Goal: Transaction & Acquisition: Purchase product/service

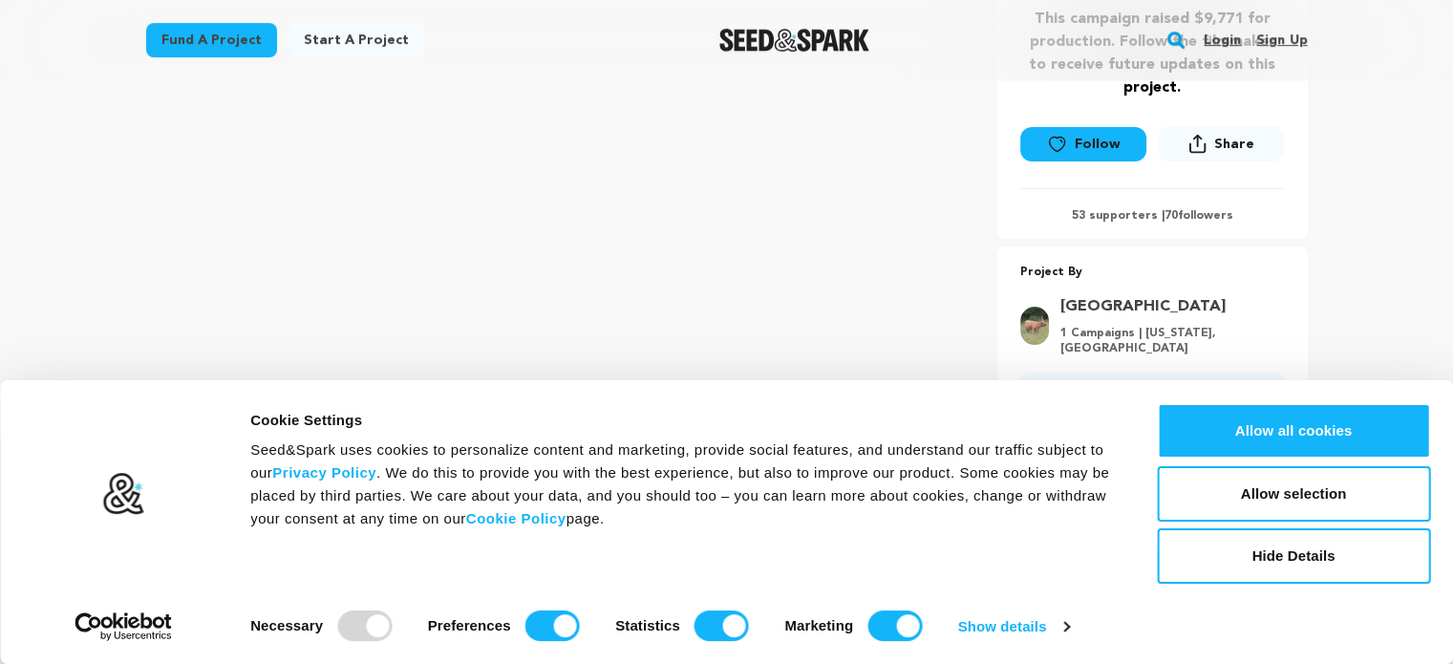
scroll to position [501, 0]
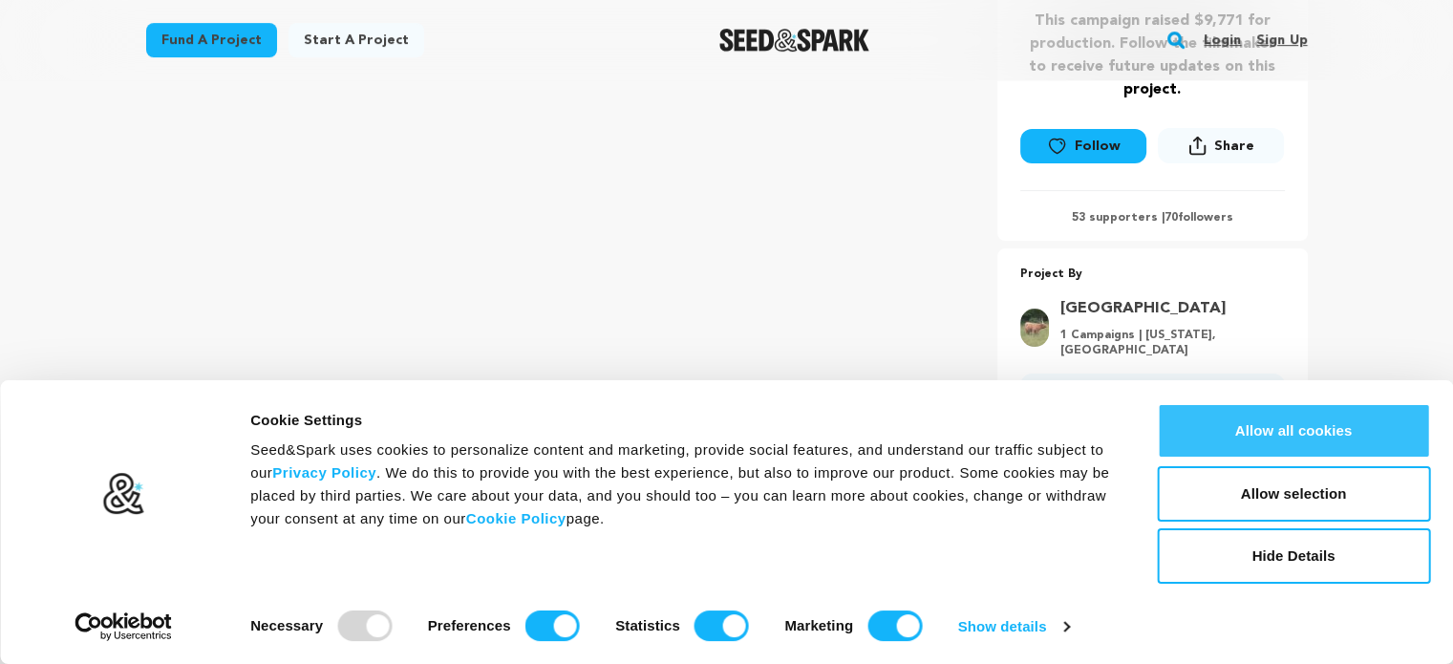
click at [1396, 423] on button "Allow all cookies" at bounding box center [1293, 430] width 273 height 55
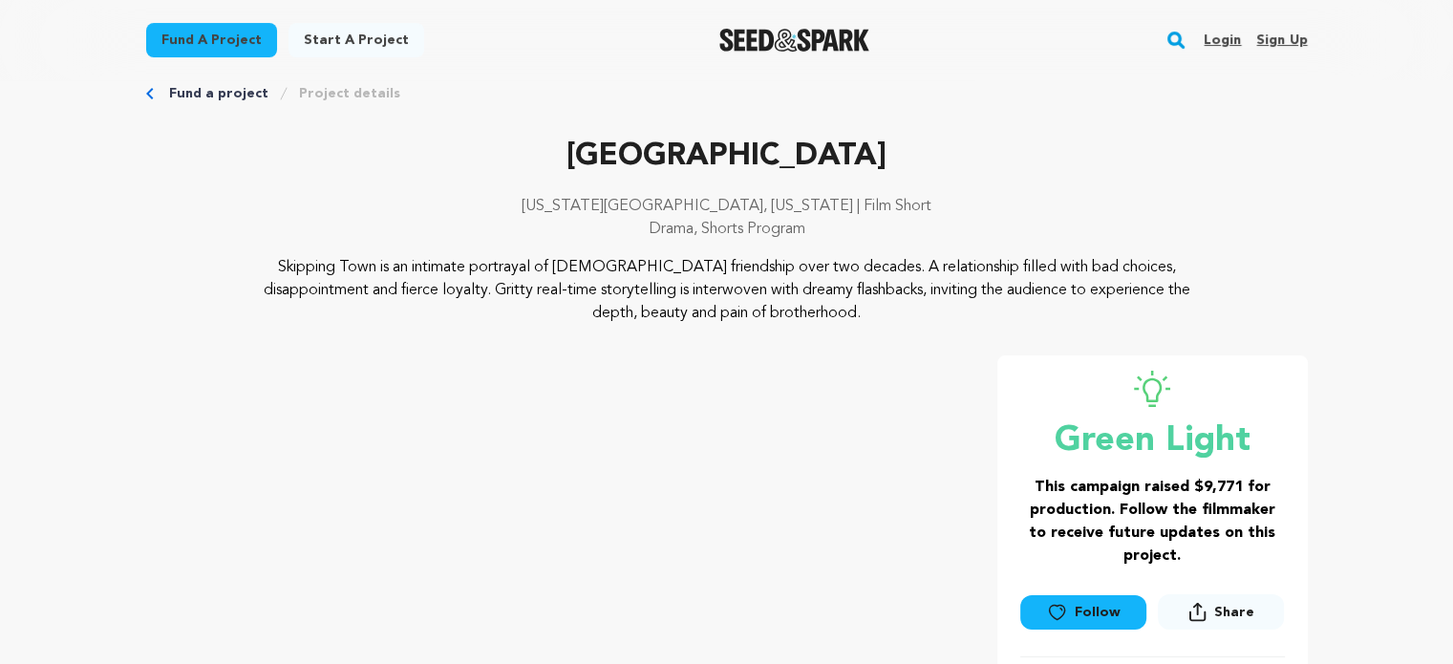
scroll to position [0, 0]
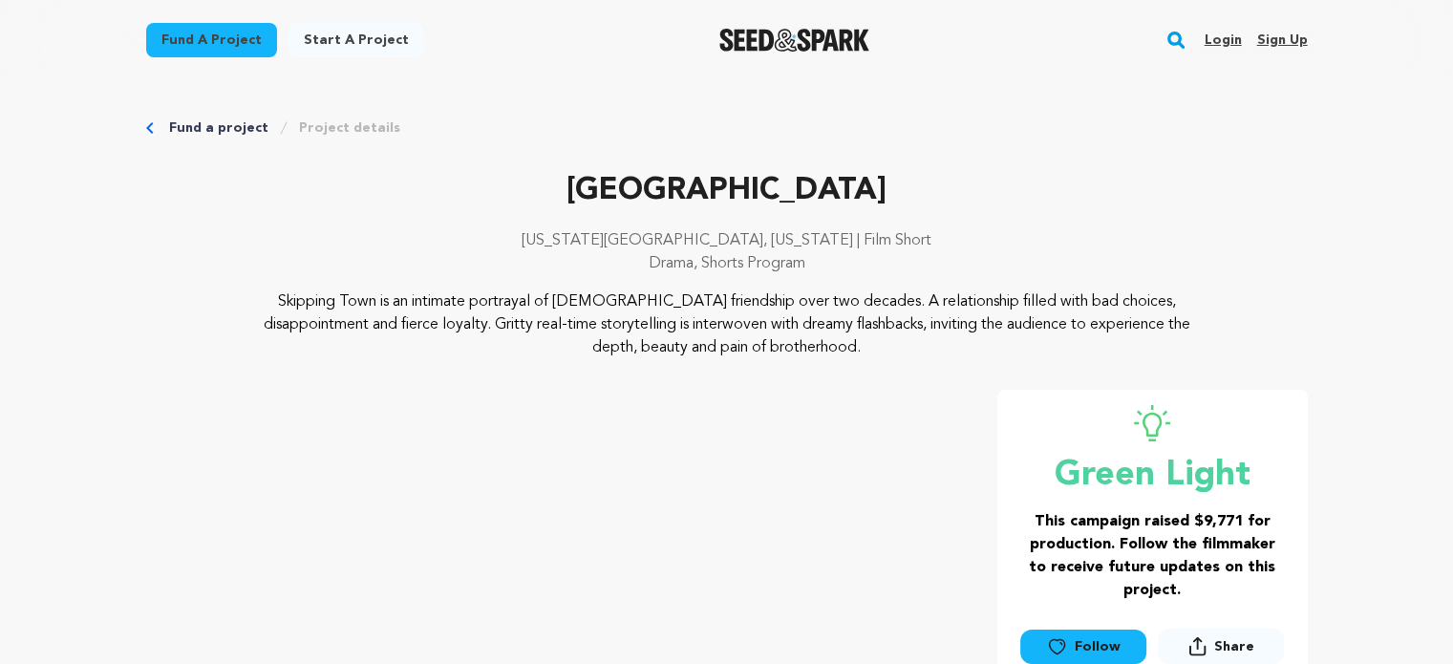
click at [203, 46] on link "Fund a project" at bounding box center [211, 40] width 131 height 34
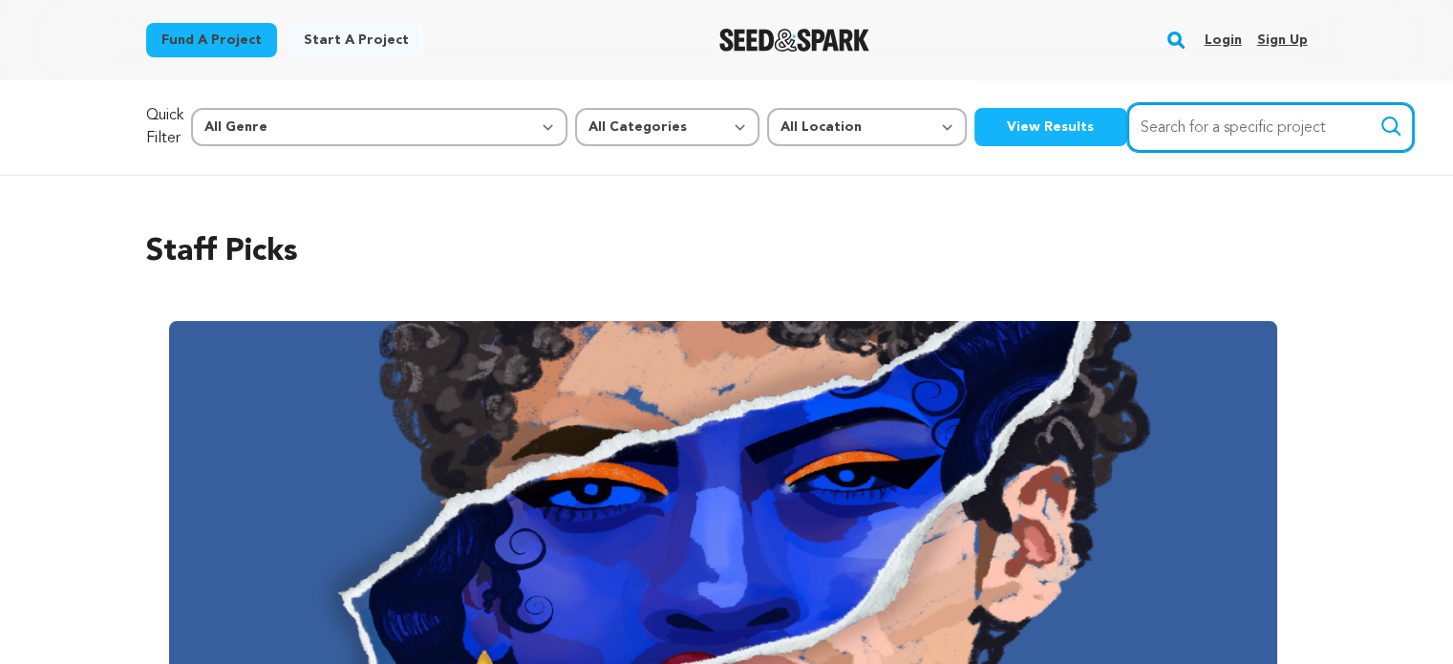
click at [1170, 121] on input "Search for a specific project" at bounding box center [1270, 127] width 287 height 49
type input "skipping town"
click at [1379, 115] on button "Search" at bounding box center [1390, 126] width 23 height 23
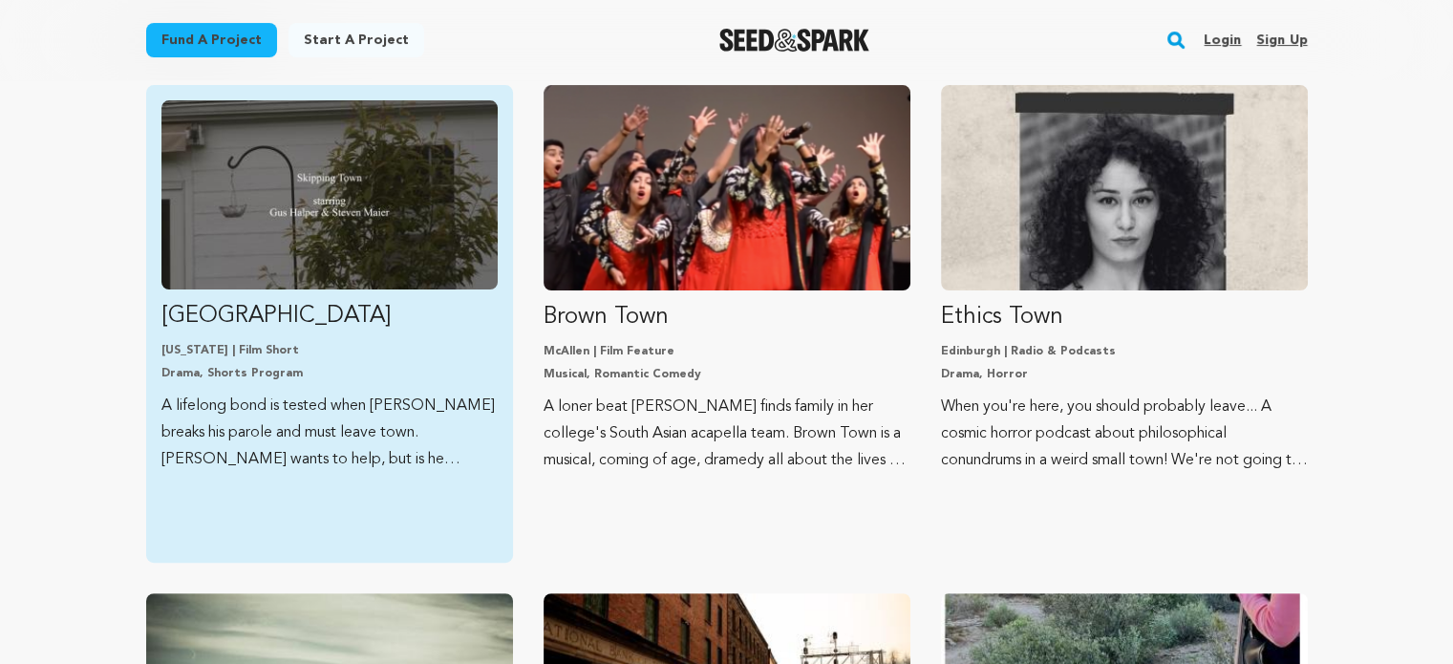
scroll to position [394, 0]
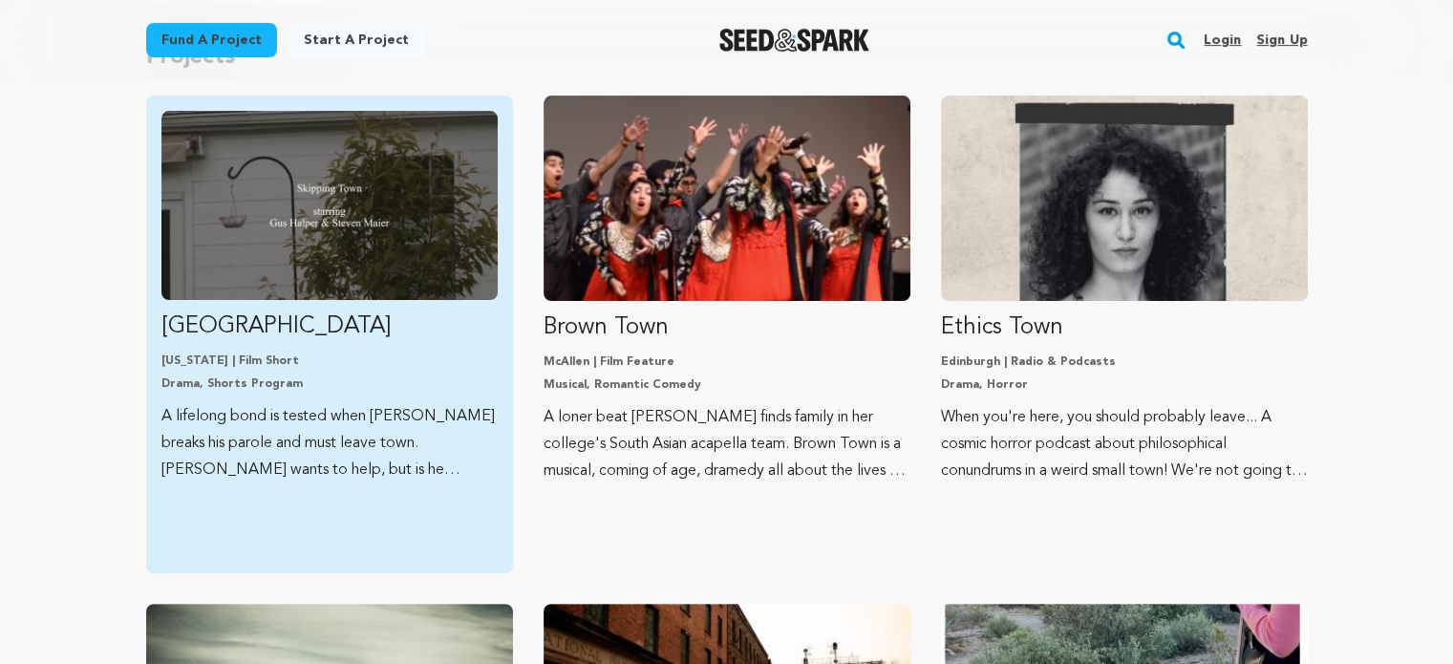
click at [344, 297] on img "Fund Skipping Town" at bounding box center [329, 205] width 336 height 189
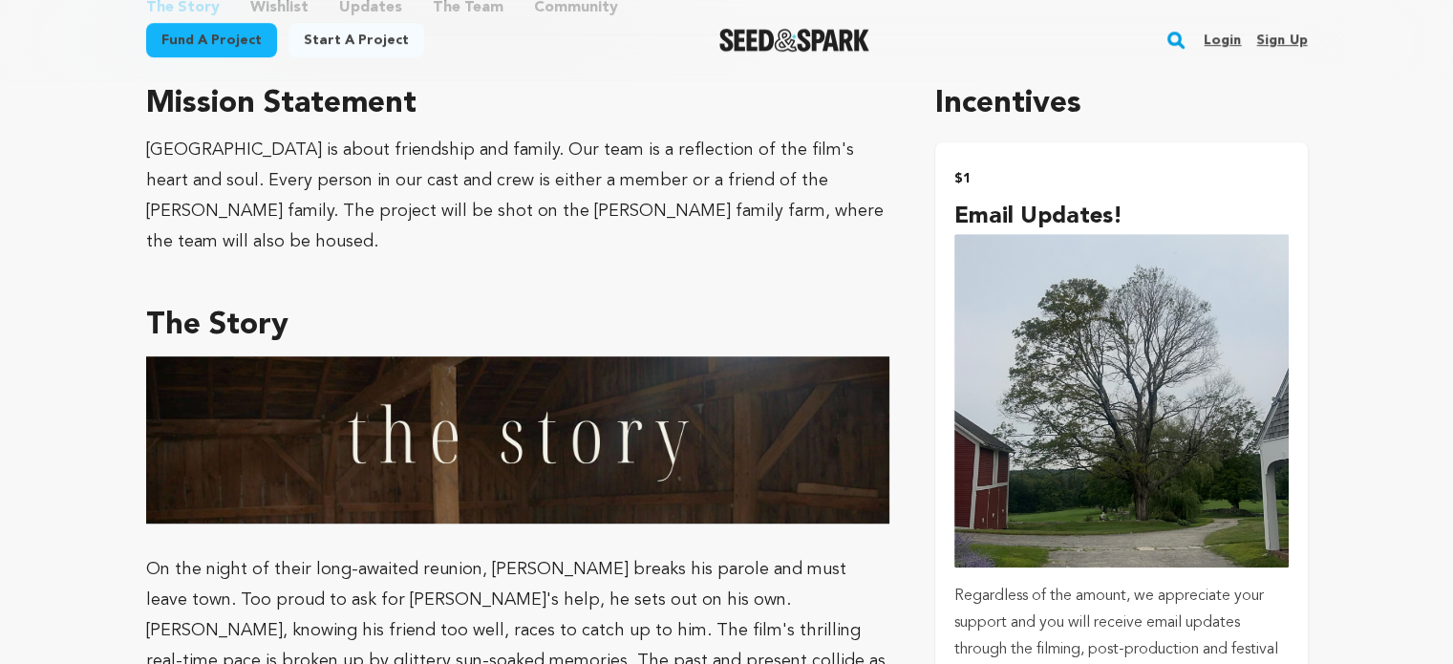
scroll to position [1108, 0]
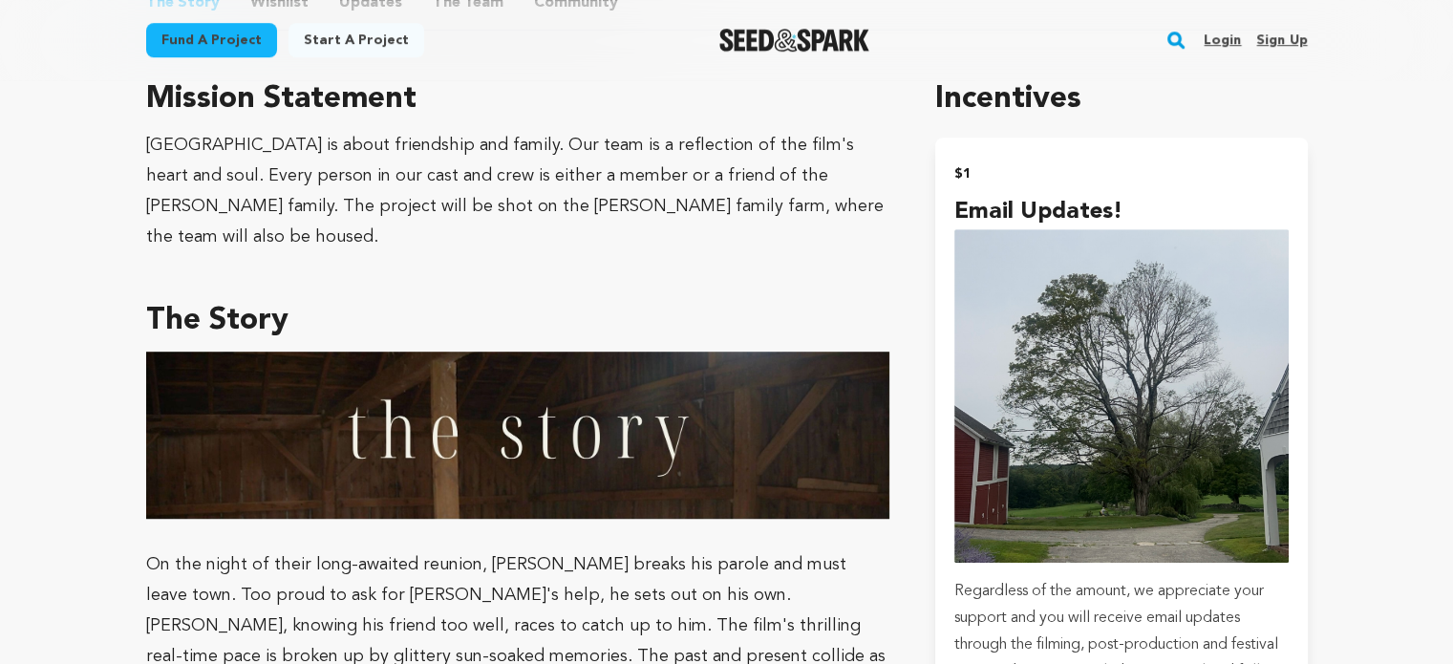
click at [241, 40] on link "Fund a project" at bounding box center [211, 40] width 131 height 34
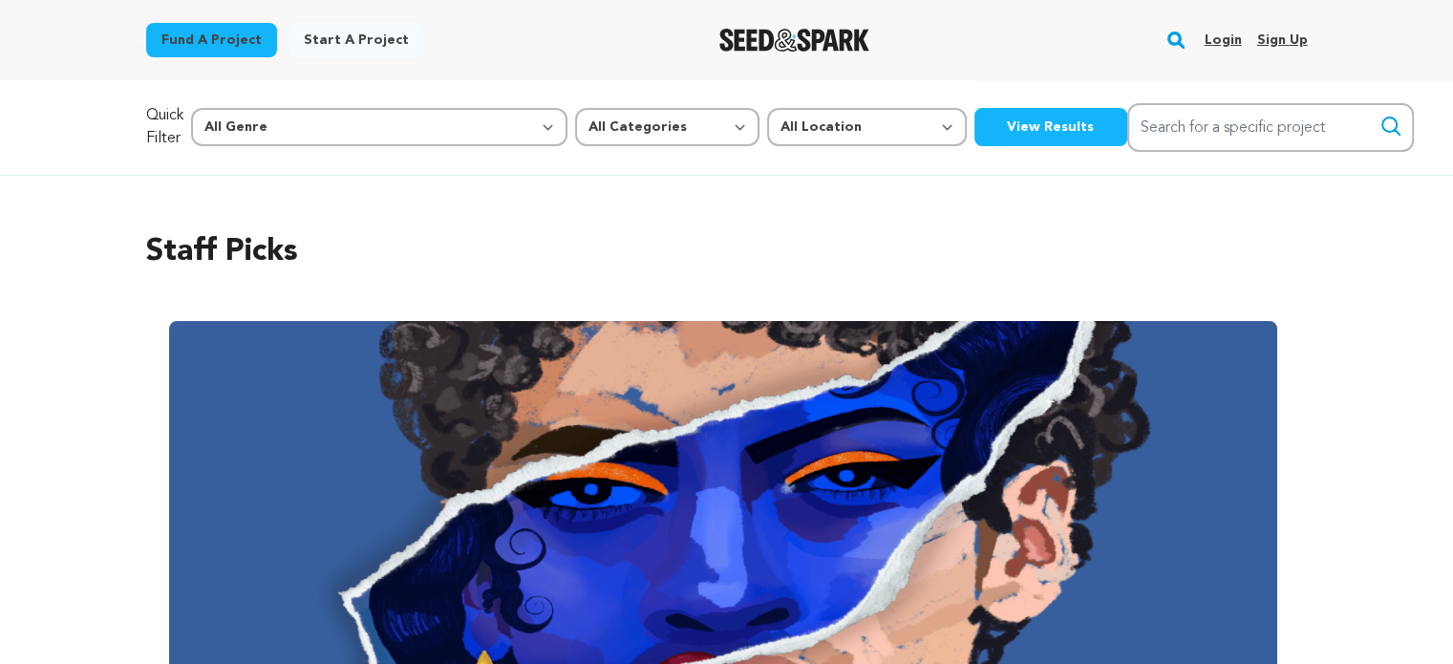
click at [1227, 41] on link "Login" at bounding box center [1222, 40] width 37 height 31
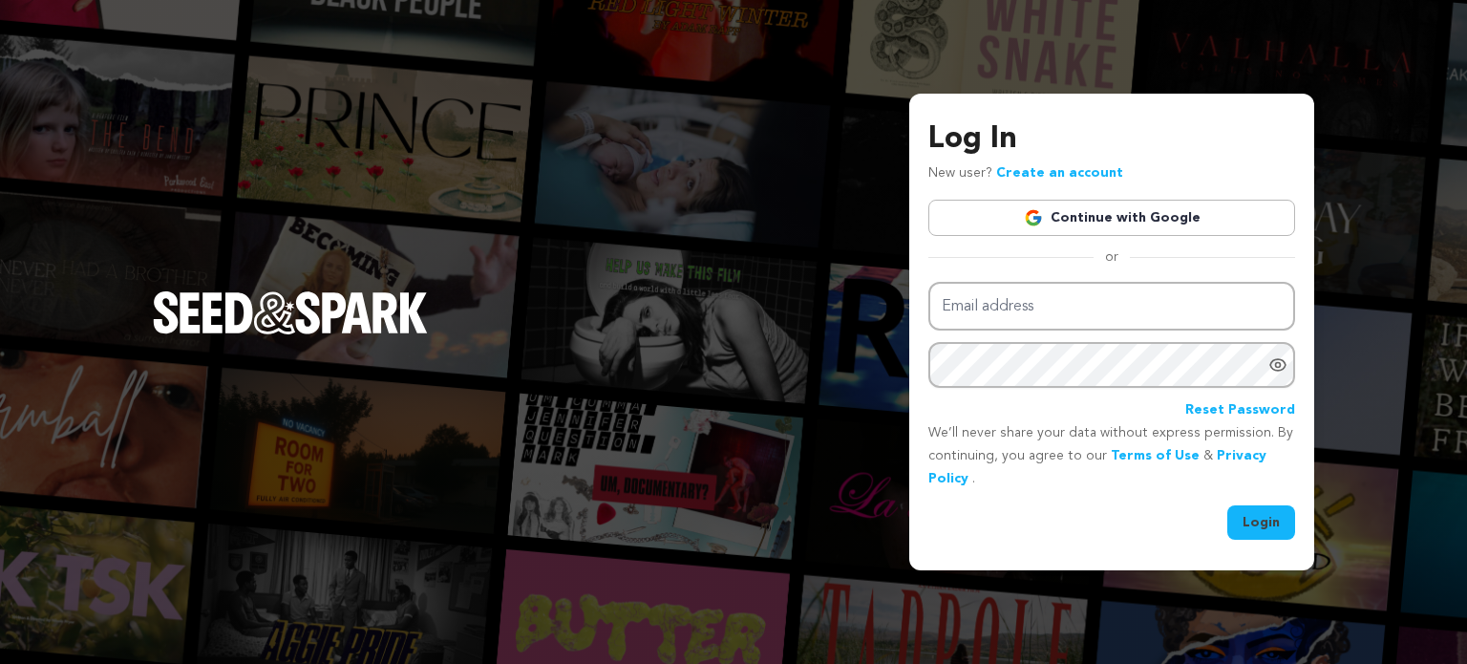
click at [1232, 234] on link "Continue with Google" at bounding box center [1111, 218] width 367 height 36
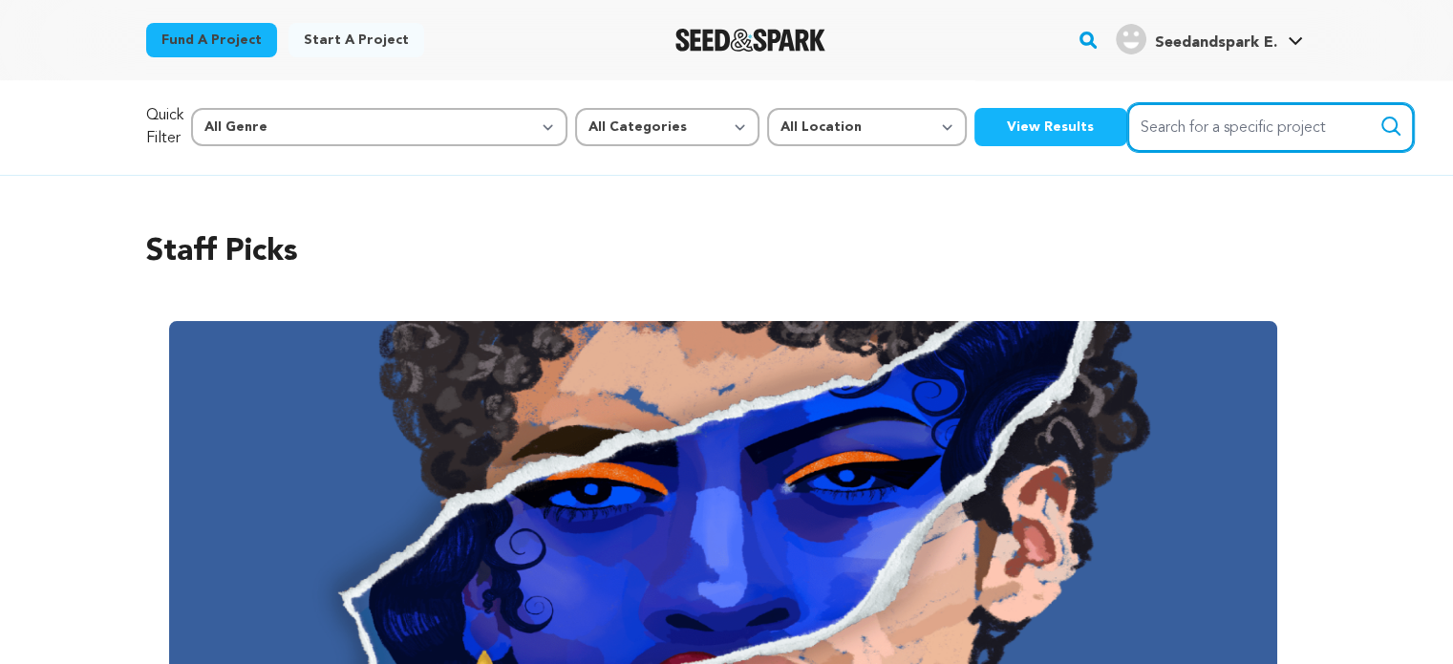
click at [1127, 116] on input "Search for a specific project" at bounding box center [1270, 127] width 287 height 49
type input "skipping town"
click at [1379, 115] on button "Search" at bounding box center [1390, 126] width 23 height 23
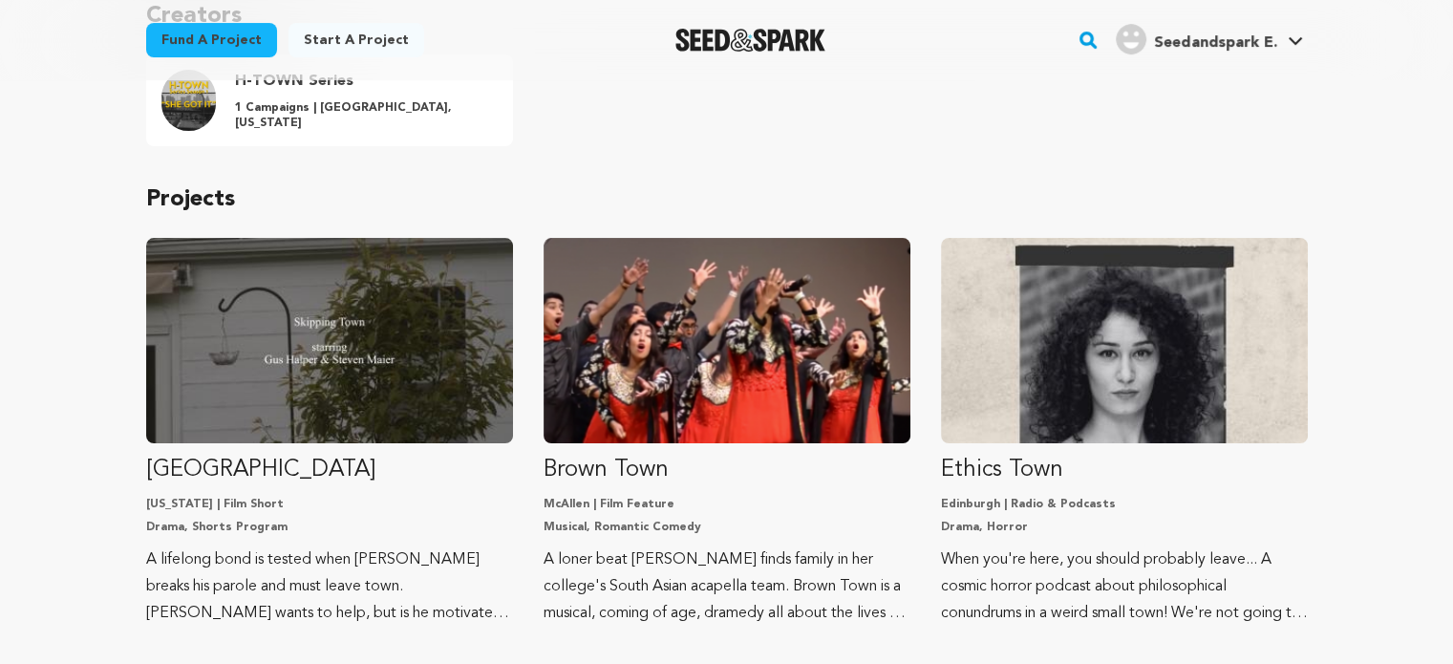
scroll to position [255, 0]
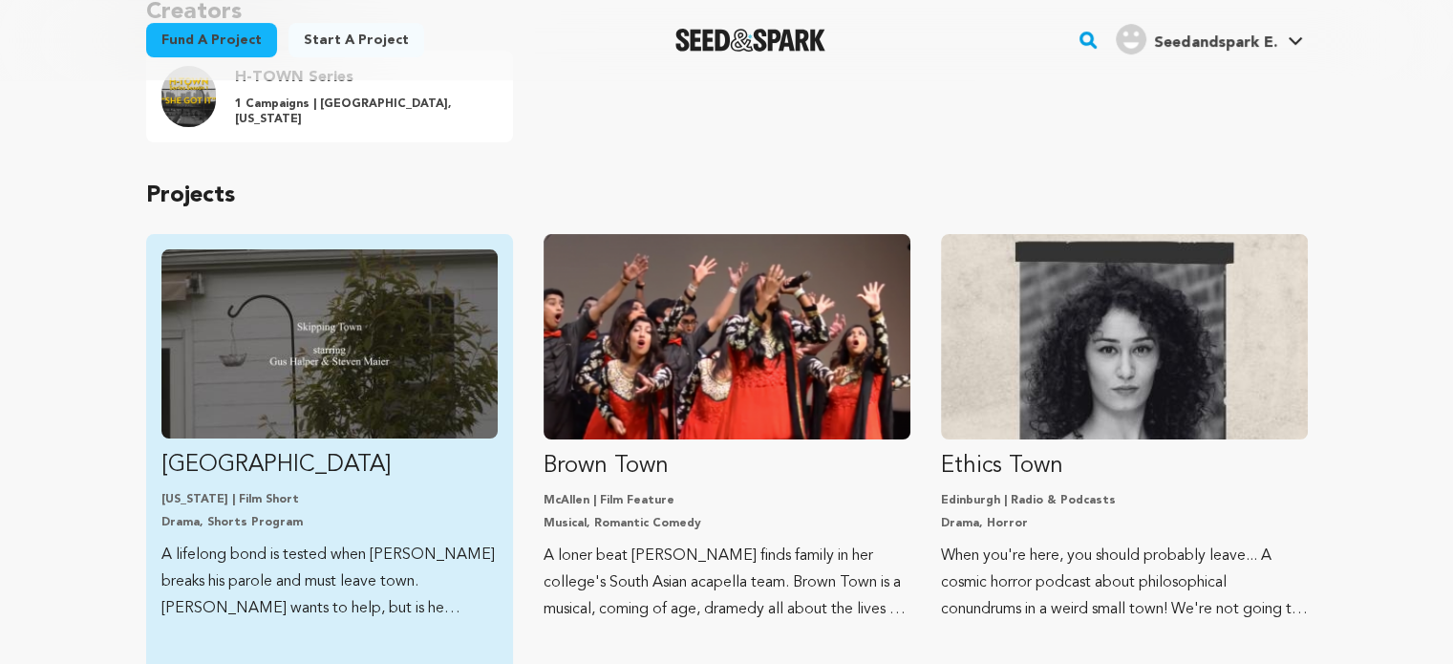
click at [361, 464] on p "Skipping Town" at bounding box center [329, 465] width 336 height 31
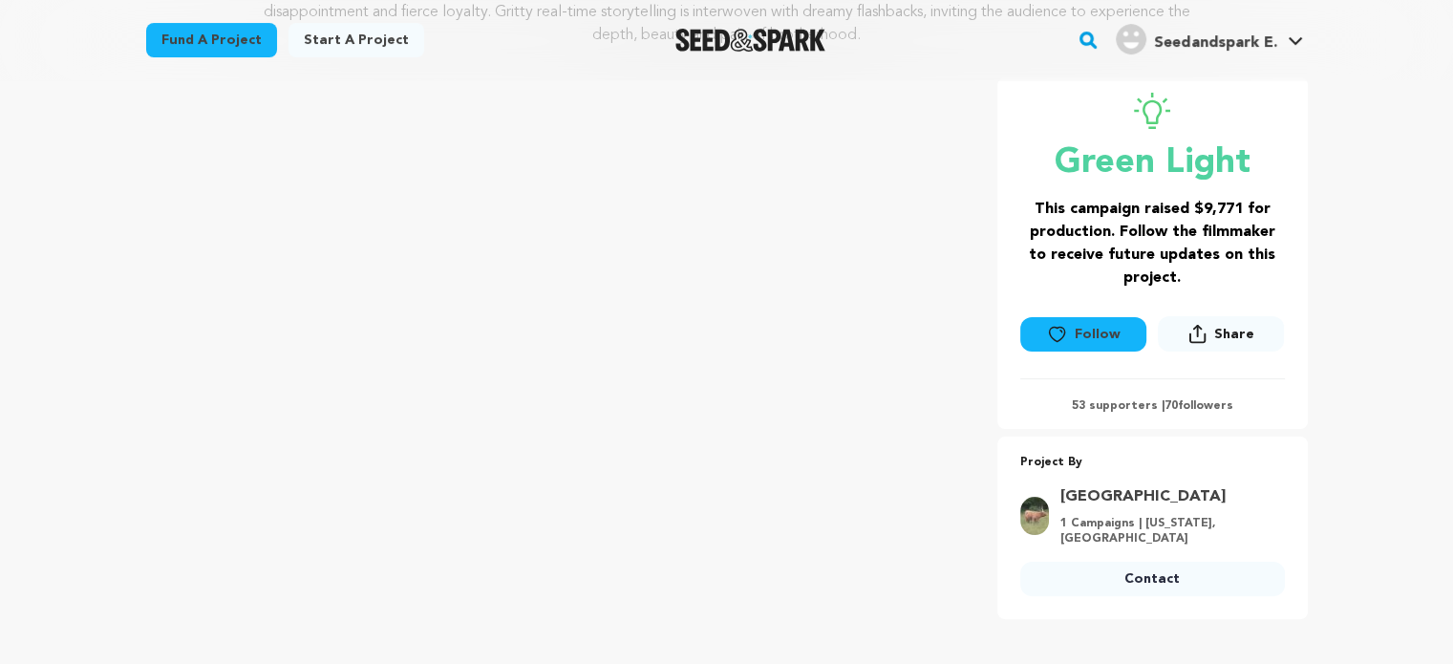
scroll to position [313, 0]
click at [1140, 578] on link "Contact" at bounding box center [1152, 578] width 265 height 34
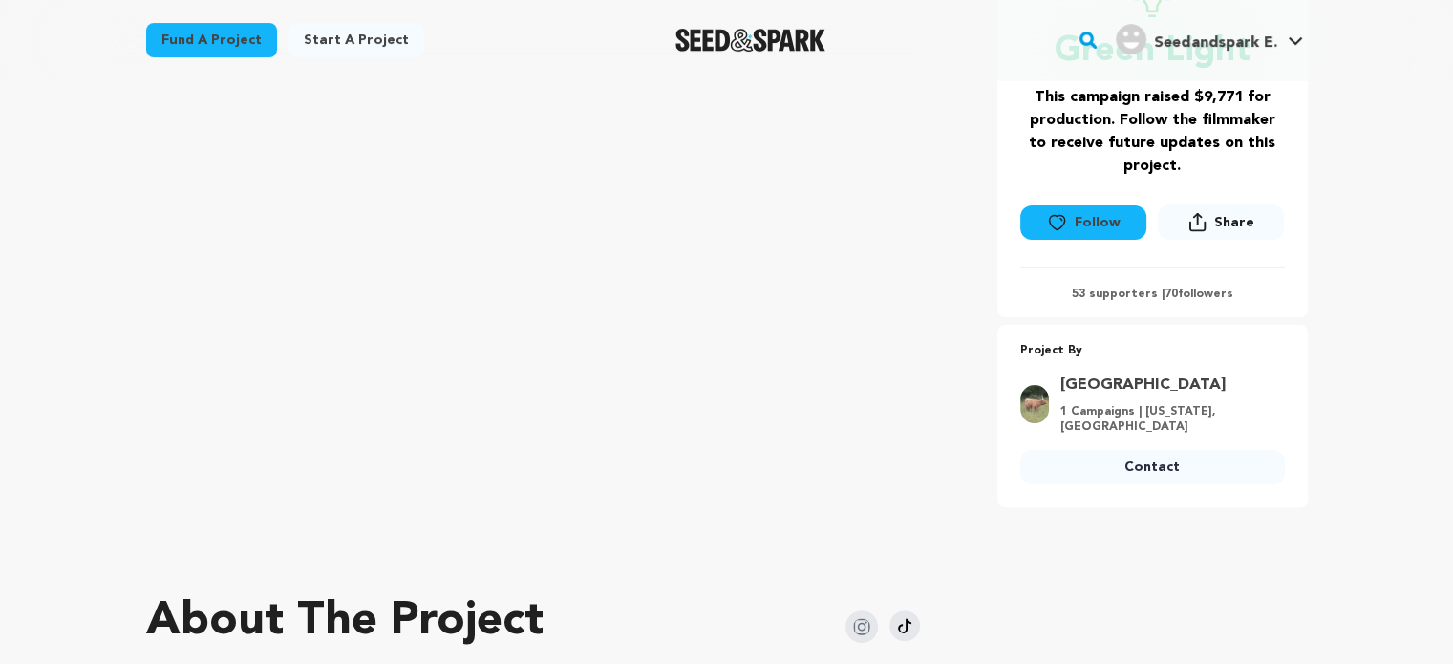
scroll to position [426, 0]
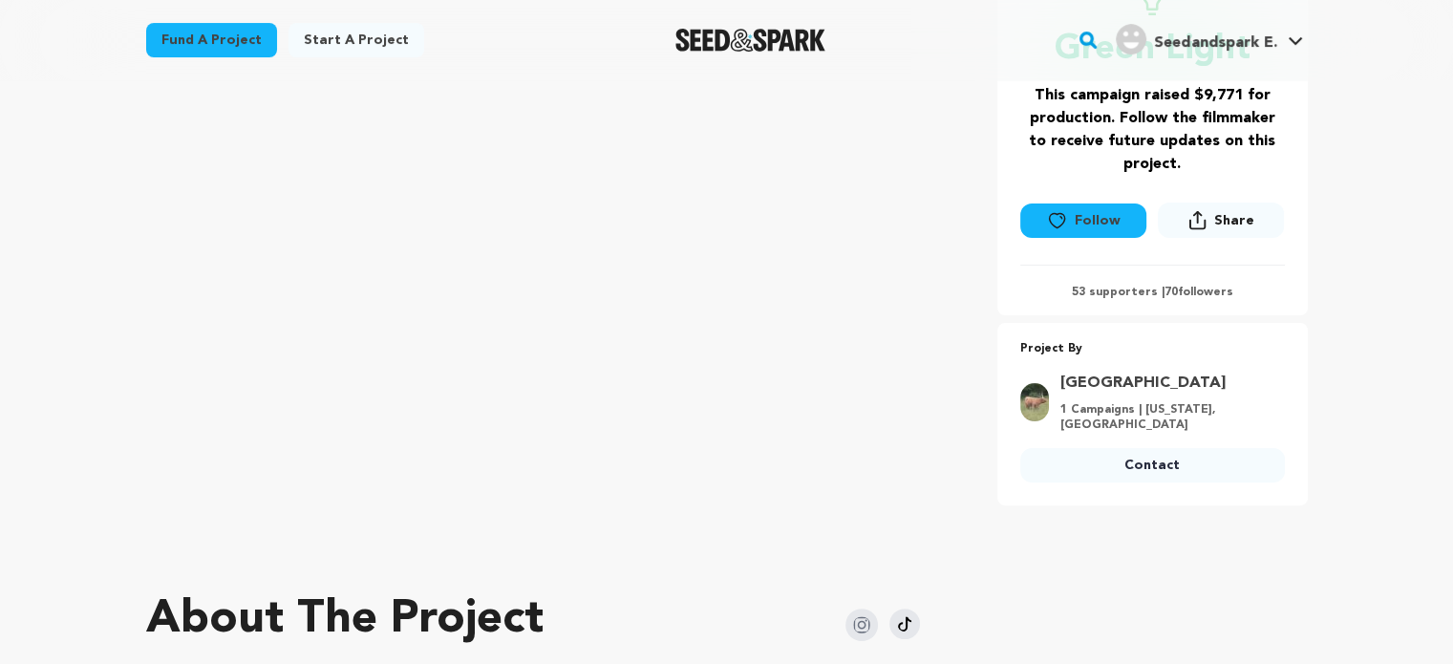
click at [1144, 460] on link "Contact" at bounding box center [1152, 465] width 265 height 34
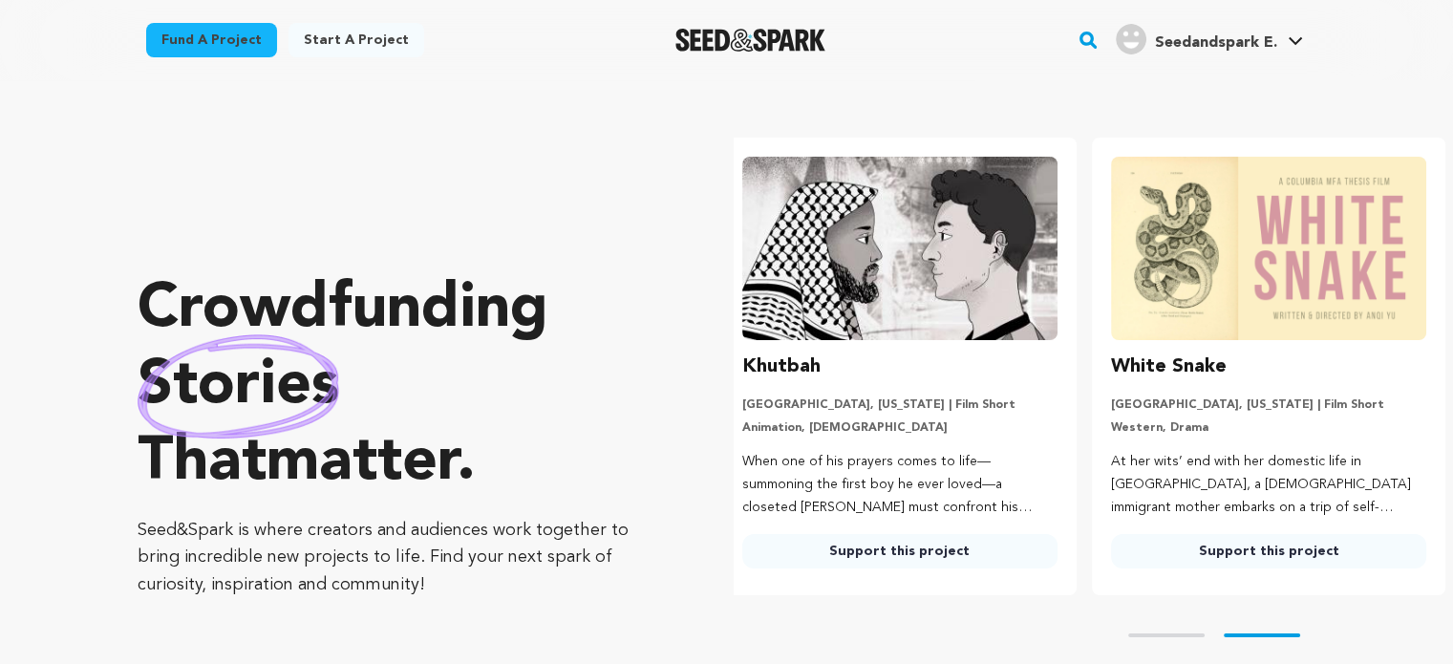
scroll to position [0, 383]
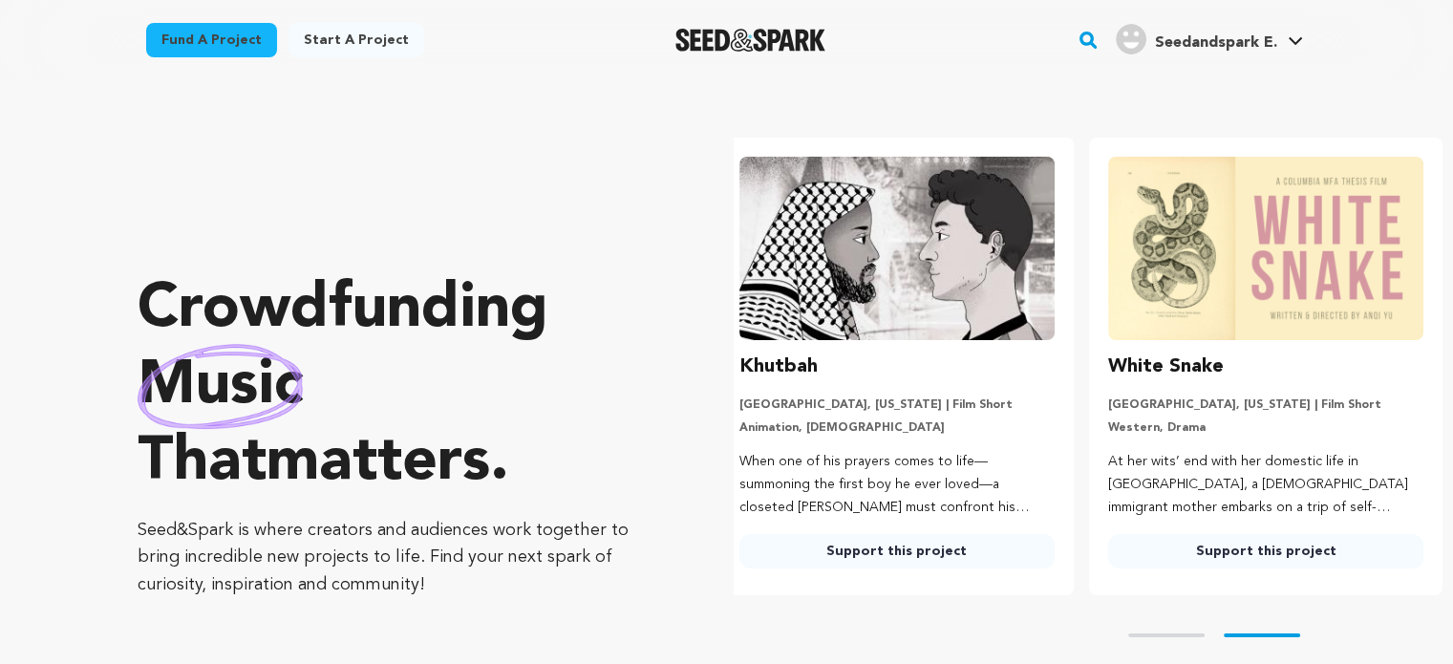
click at [1098, 36] on rect "button" at bounding box center [1088, 40] width 23 height 23
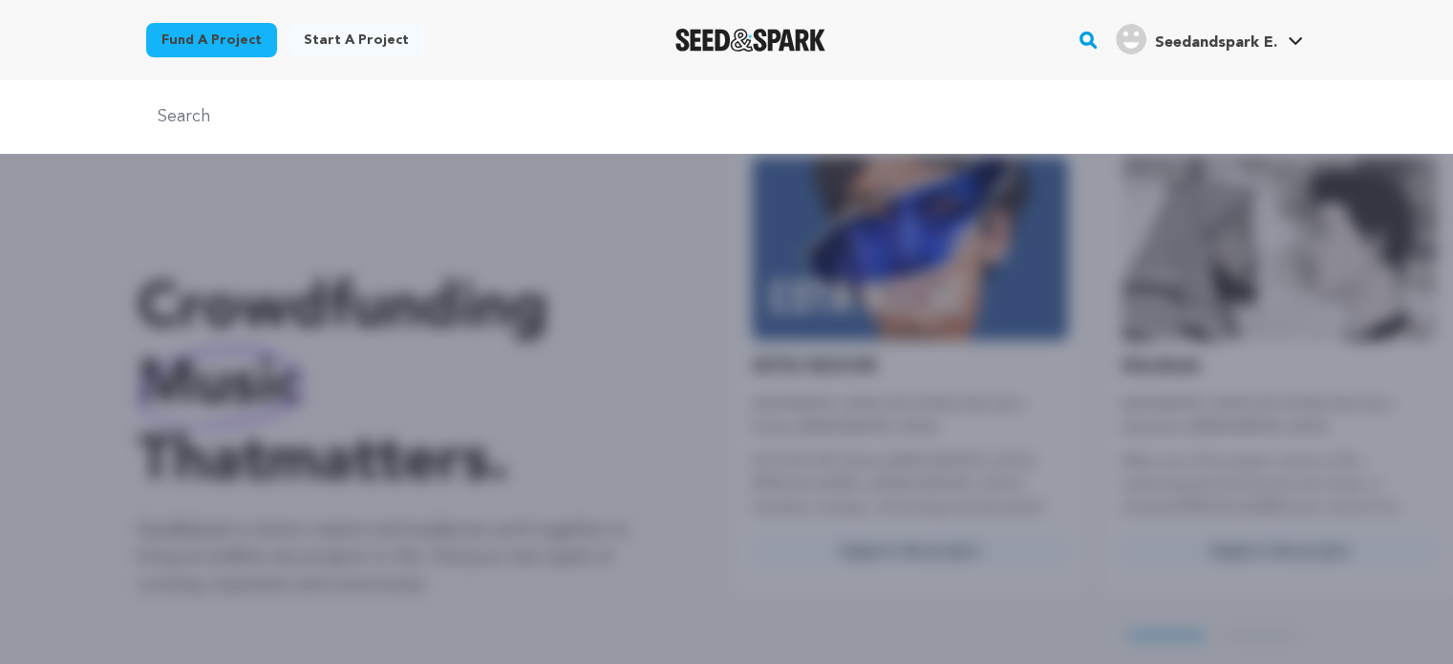
scroll to position [0, 0]
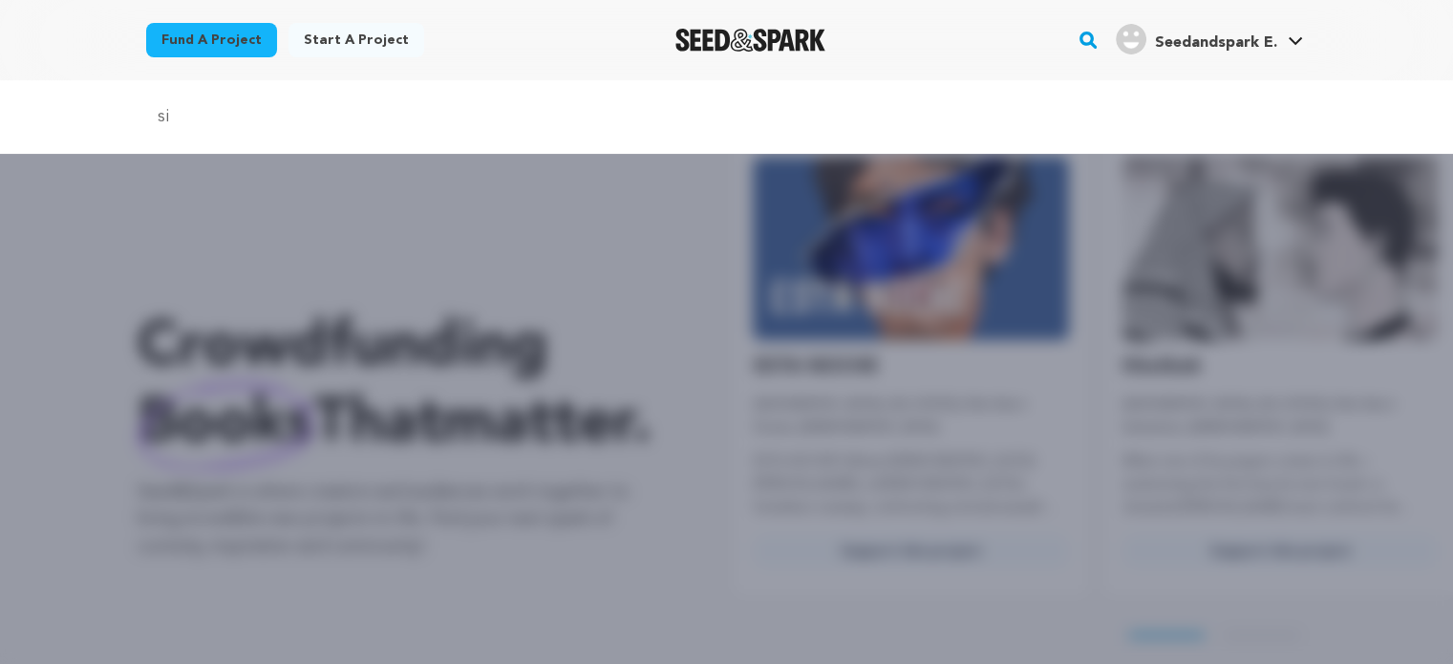
type input "s"
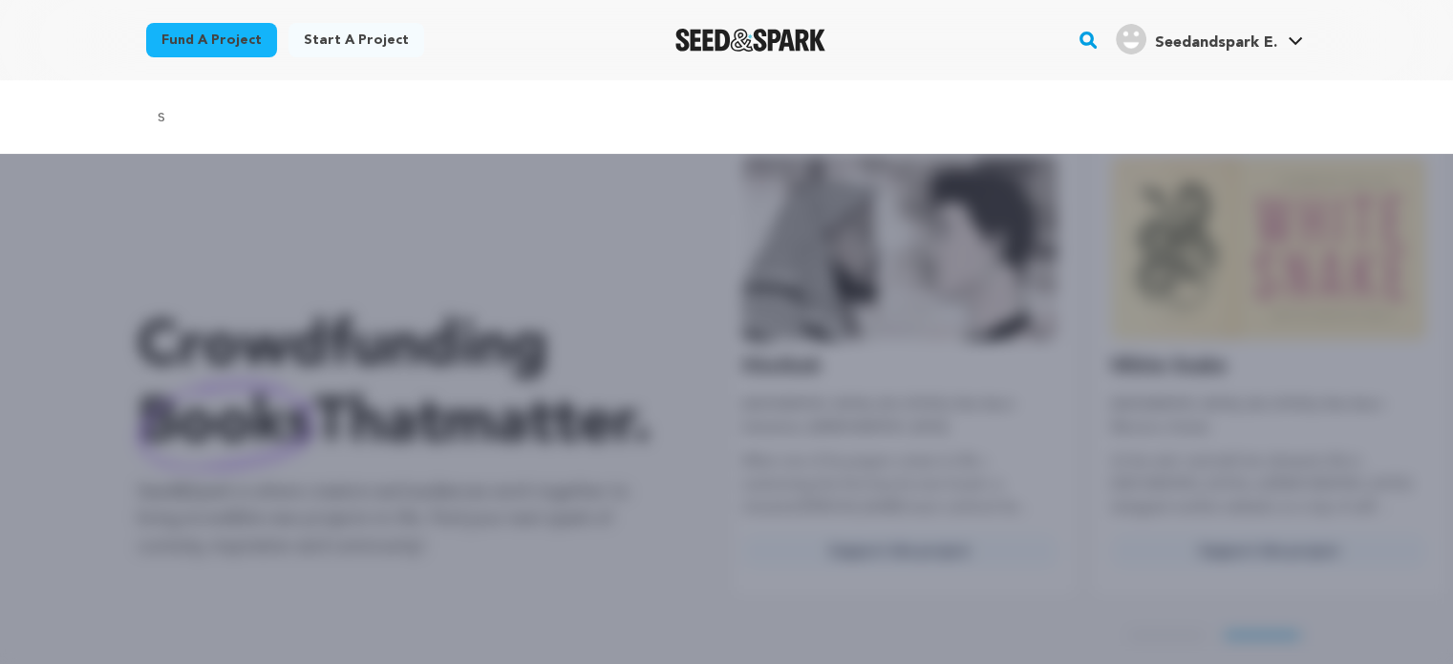
scroll to position [0, 383]
type input "skipping town"
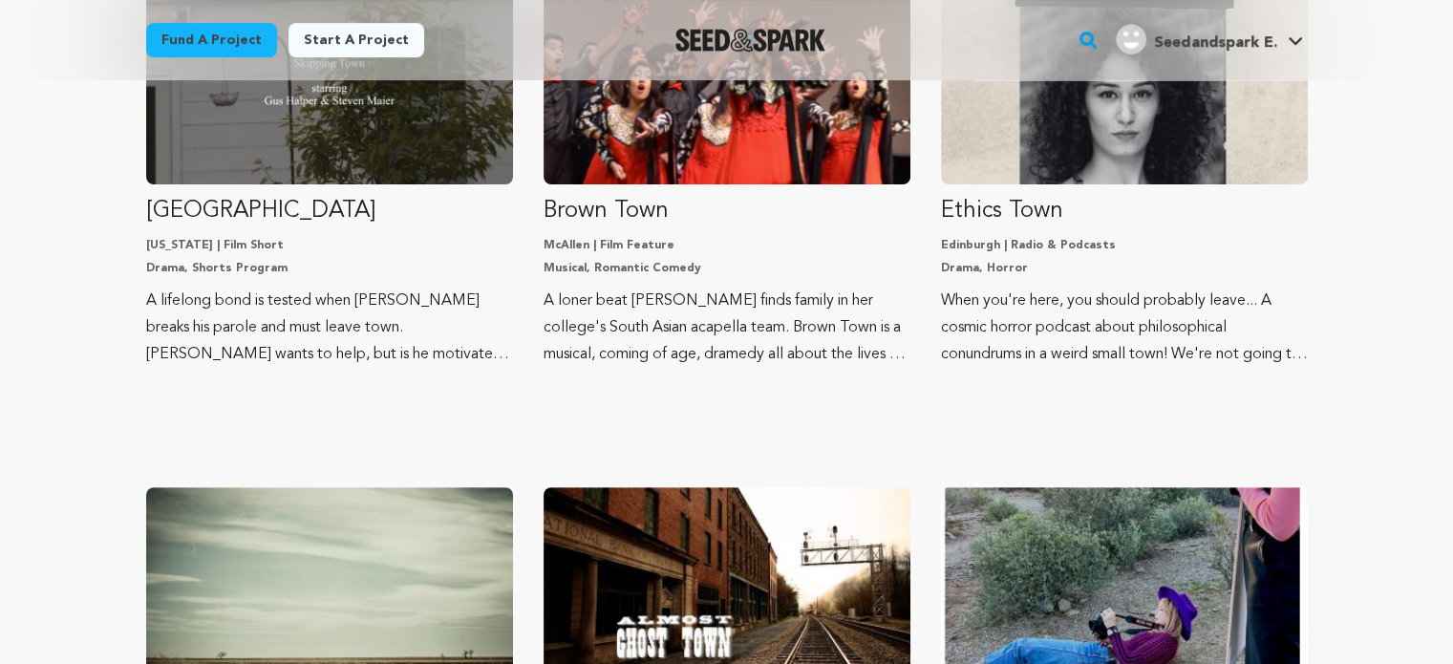
scroll to position [519, 0]
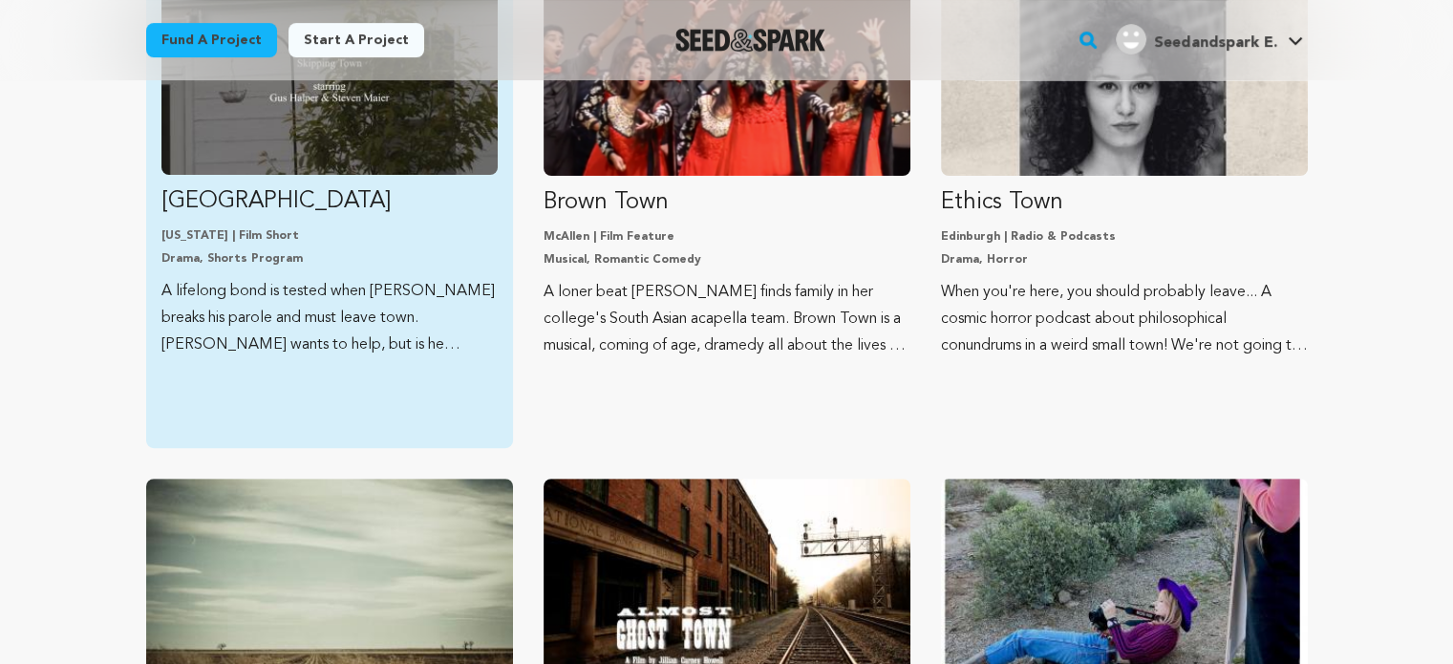
click at [347, 179] on link "Skipping Town New York | Film Short Drama, Shorts Program A lifelong bond is te…" at bounding box center [329, 172] width 336 height 373
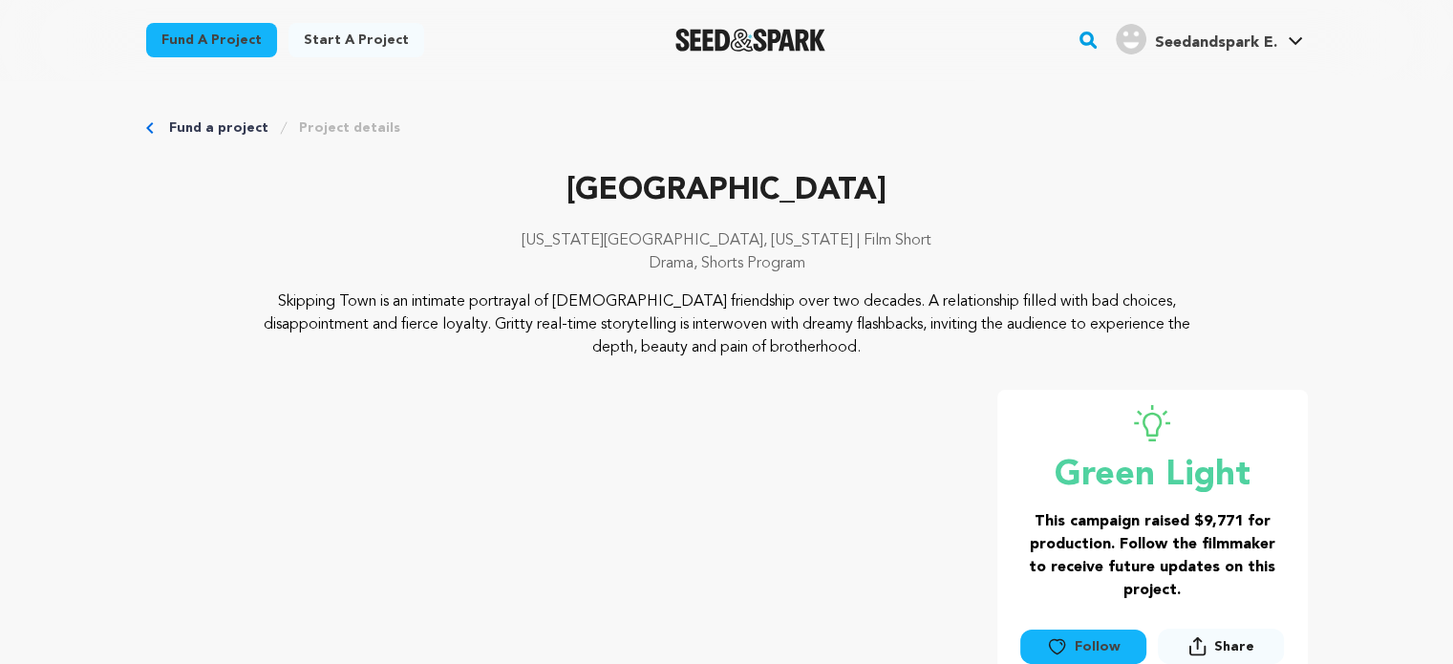
click at [177, 33] on link "Fund a project" at bounding box center [211, 40] width 131 height 34
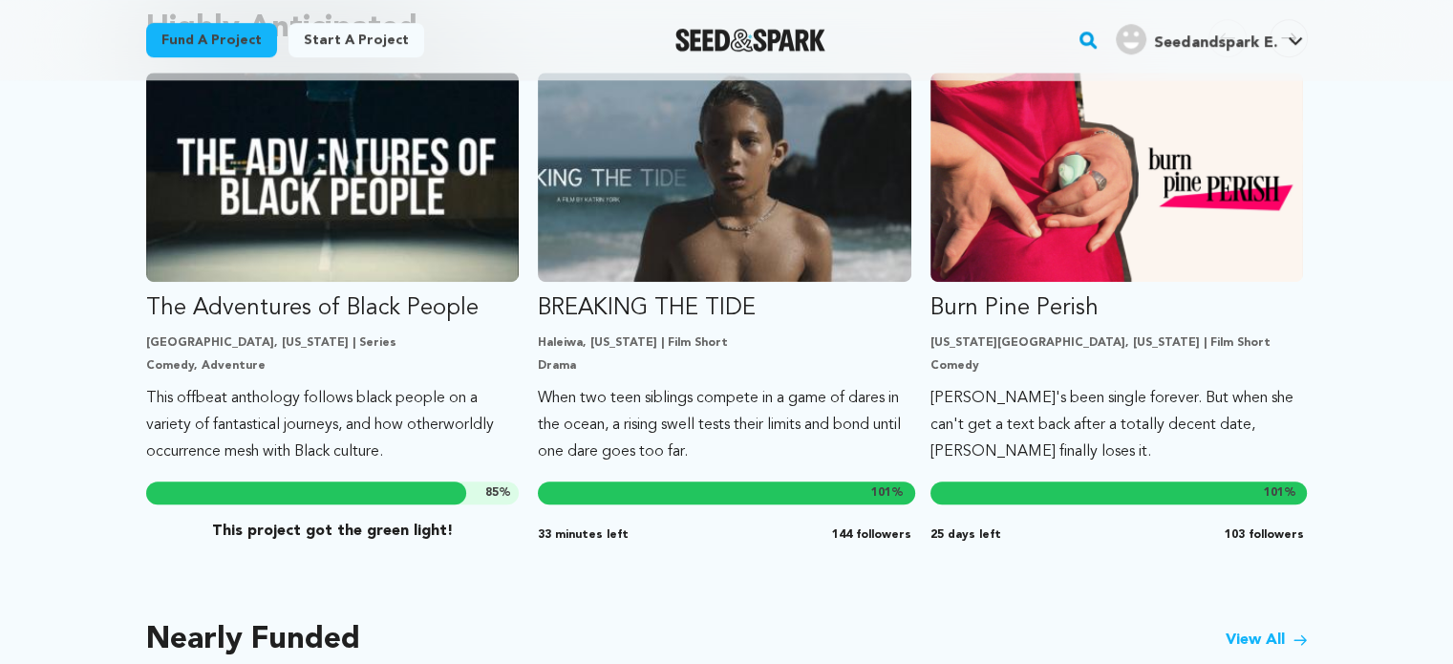
scroll to position [1114, 0]
